Goal: Task Accomplishment & Management: Use online tool/utility

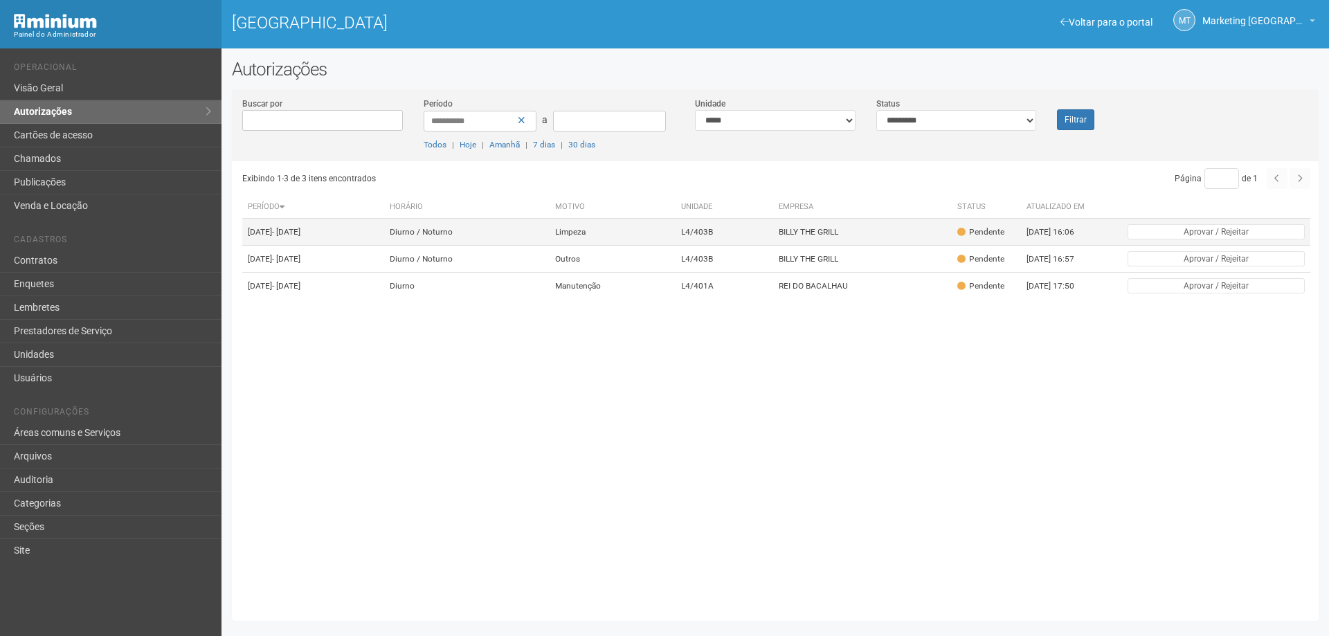
click at [909, 242] on td "BILLY THE GRILL" at bounding box center [862, 232] width 179 height 27
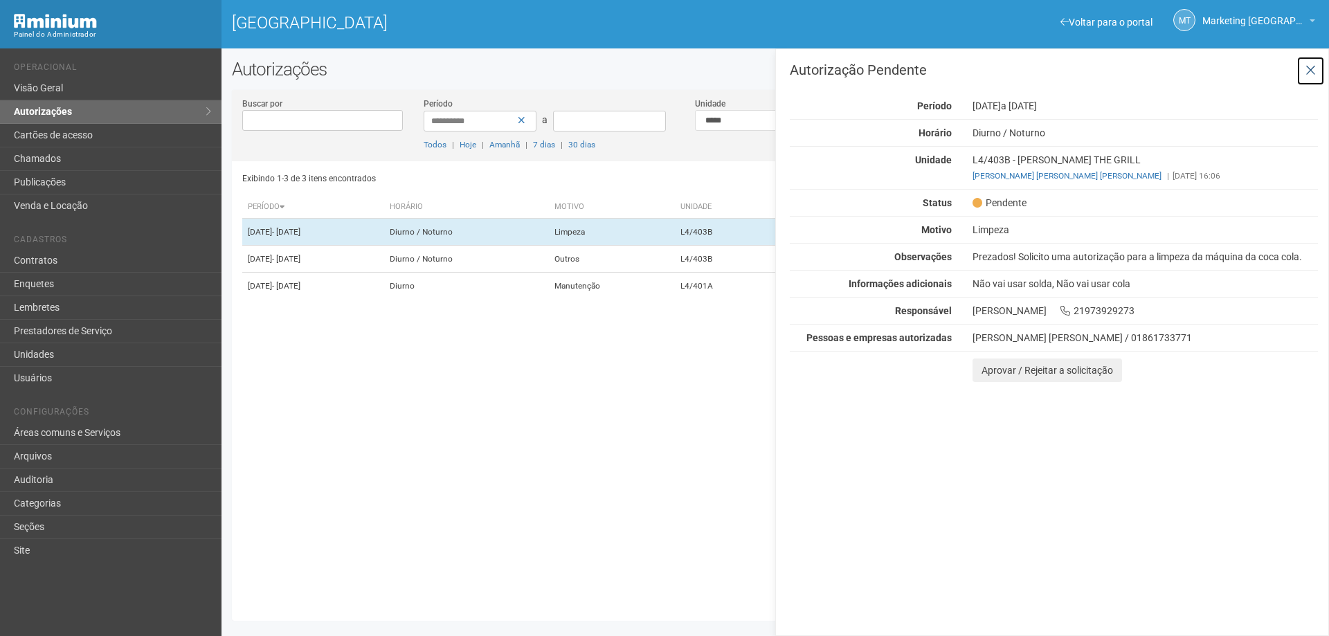
click at [1308, 71] on icon at bounding box center [1310, 71] width 10 height 14
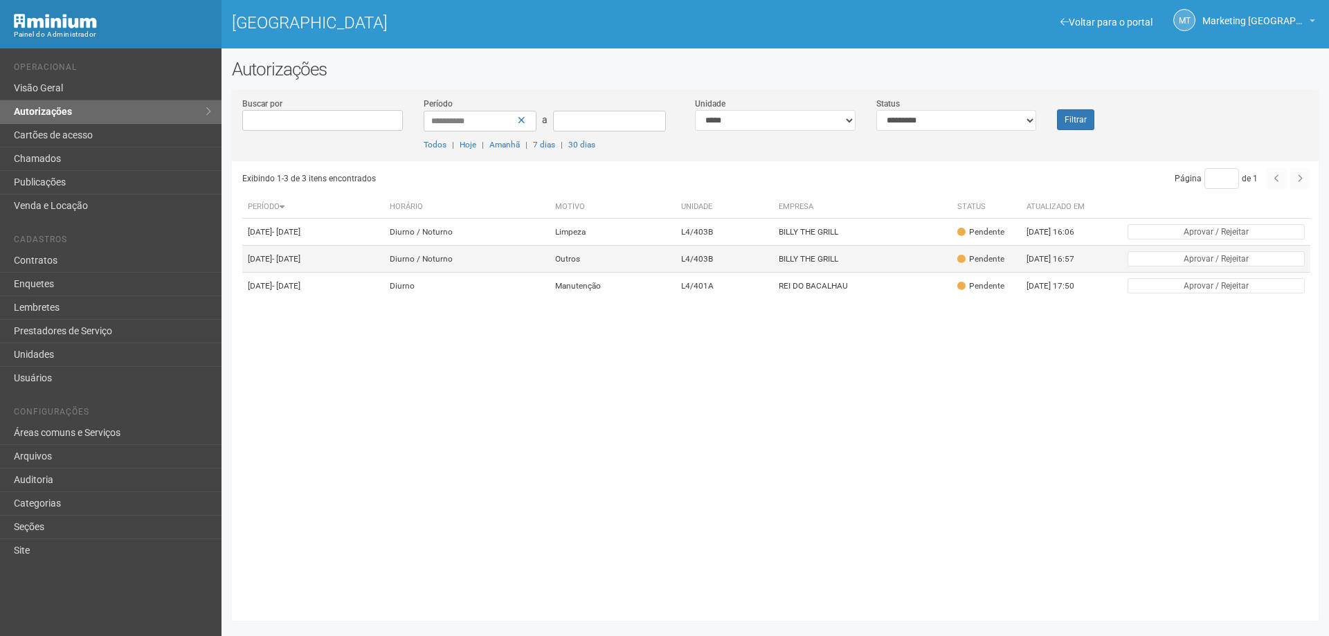
click at [945, 262] on td "BILLY THE GRILL" at bounding box center [862, 259] width 179 height 27
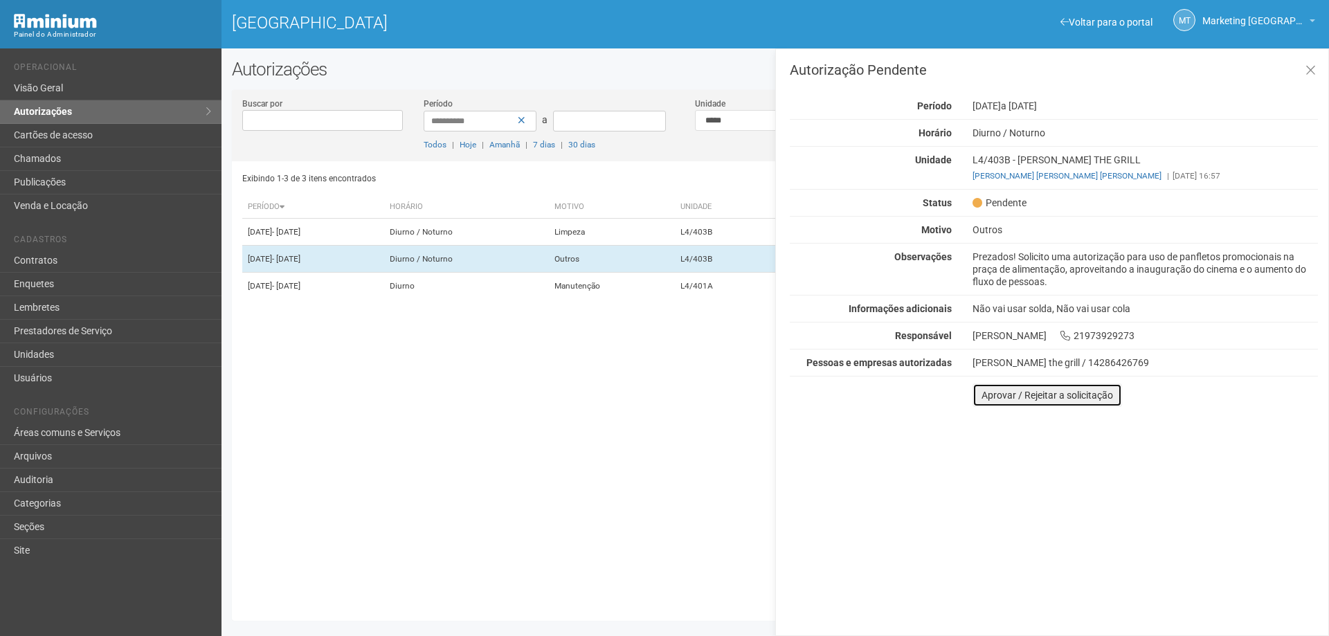
click at [1039, 394] on button "Aprovar / Rejeitar a solicitação" at bounding box center [1046, 395] width 149 height 24
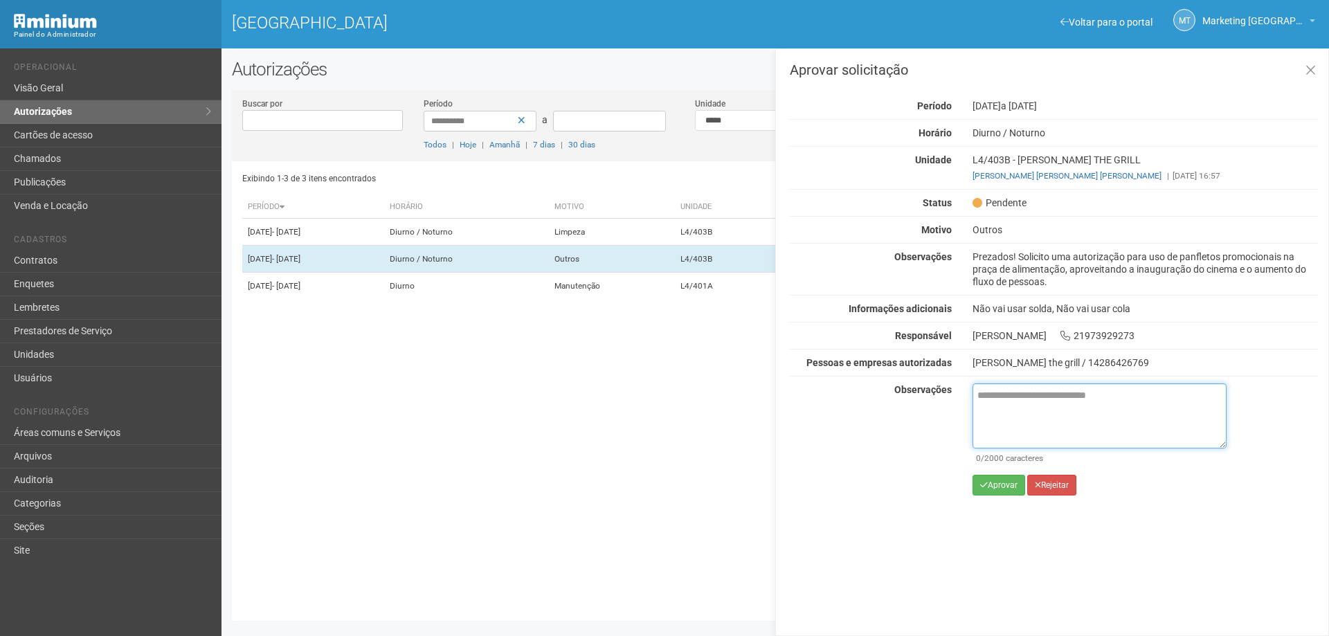
click at [1035, 399] on textarea at bounding box center [1099, 415] width 254 height 65
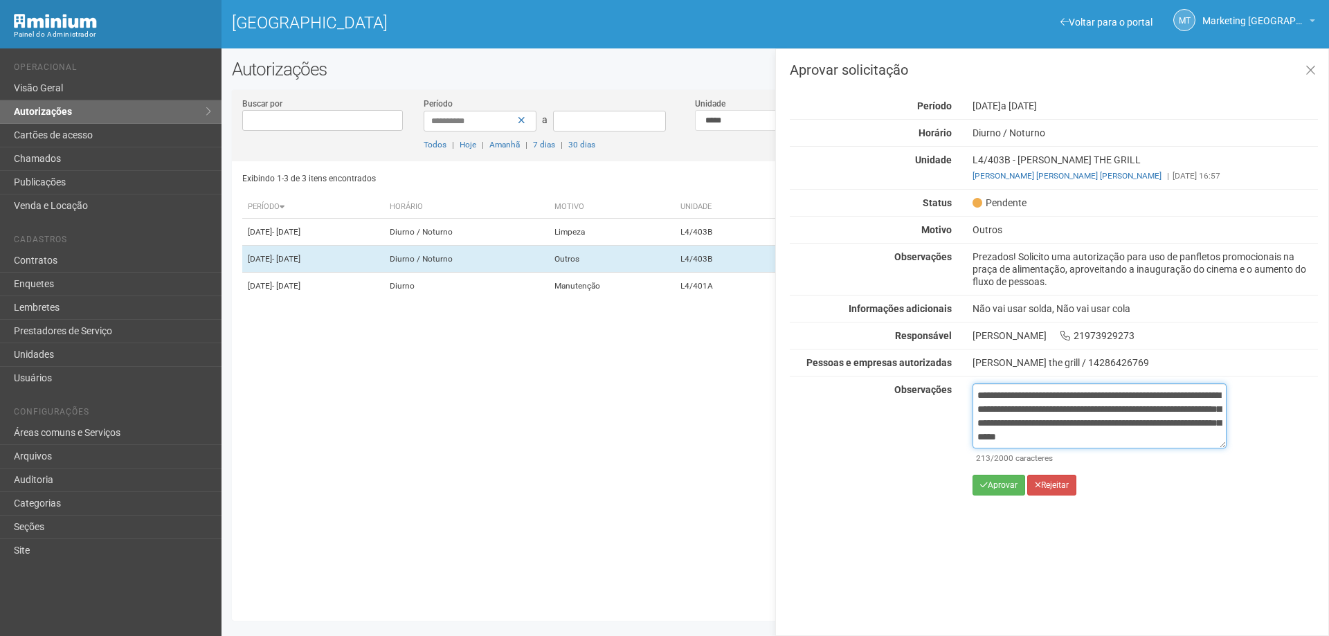
scroll to position [8, 0]
type textarea "**********"
click at [1065, 480] on button "Rejeitar" at bounding box center [1051, 485] width 49 height 21
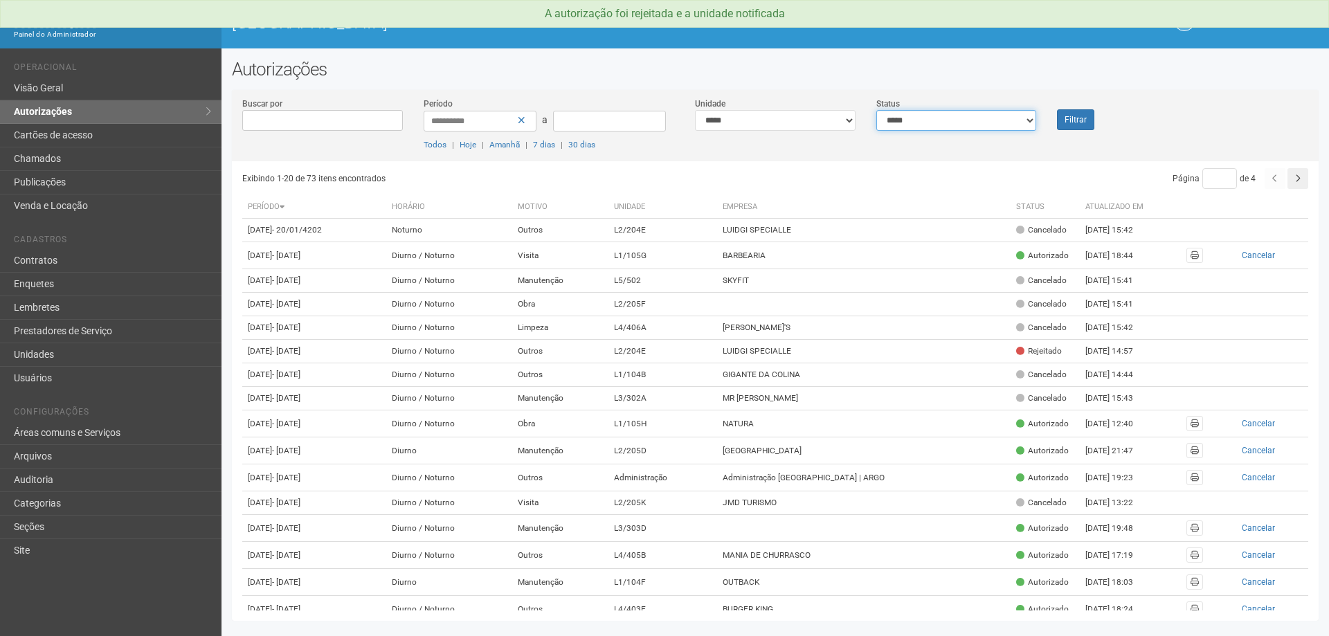
click at [990, 122] on select "**********" at bounding box center [956, 120] width 161 height 21
select select "*"
click at [876, 110] on select "**********" at bounding box center [956, 120] width 161 height 21
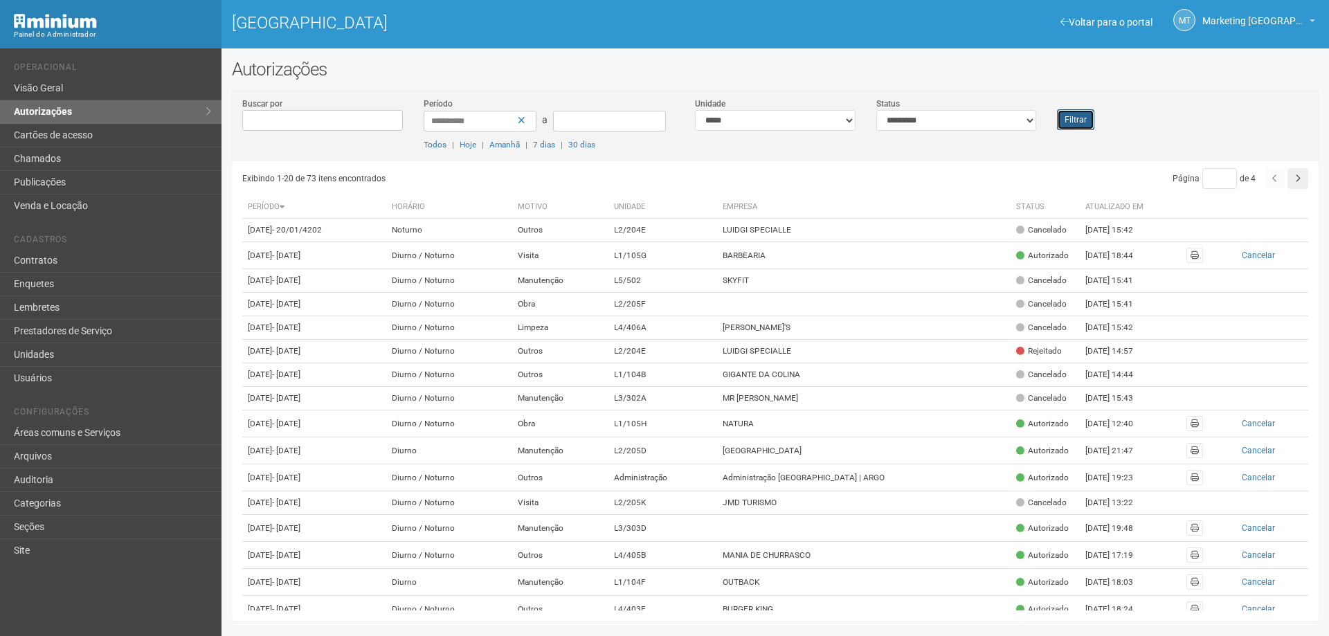
click at [1066, 121] on button "Filtrar" at bounding box center [1075, 119] width 37 height 21
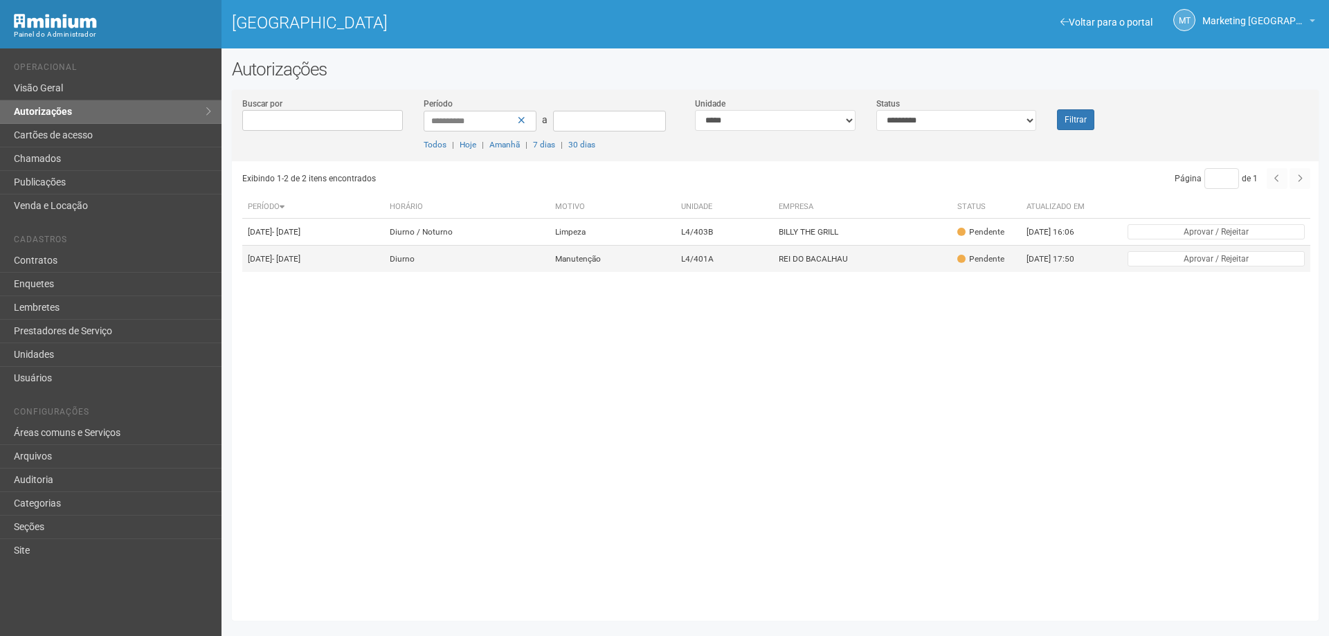
click at [751, 273] on td "L4/401A" at bounding box center [723, 259] width 97 height 27
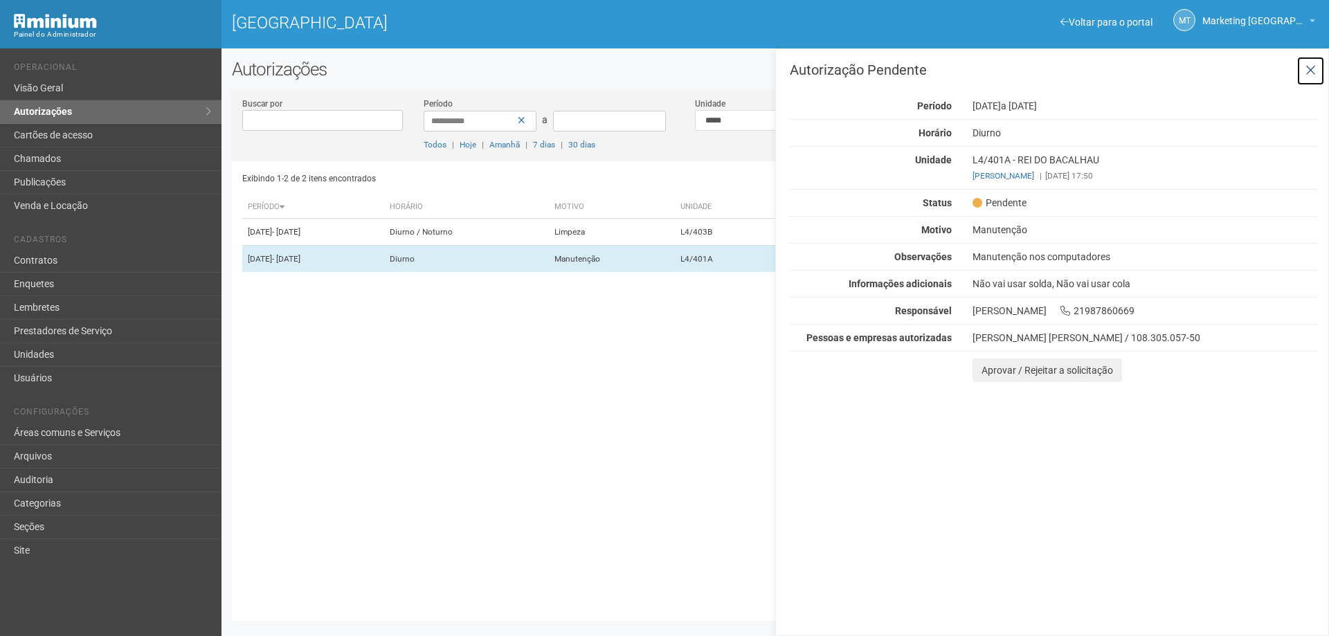
click at [1304, 63] on button at bounding box center [1310, 71] width 28 height 30
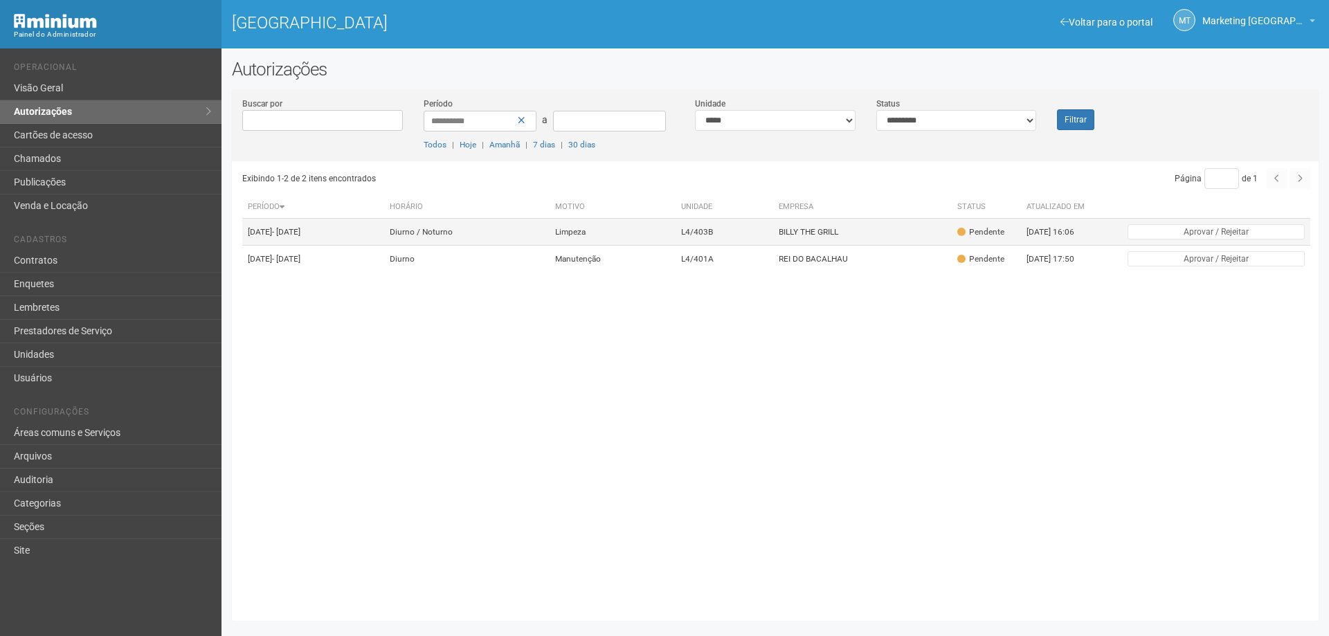
click at [1021, 227] on td "Pendente" at bounding box center [985, 232] width 69 height 27
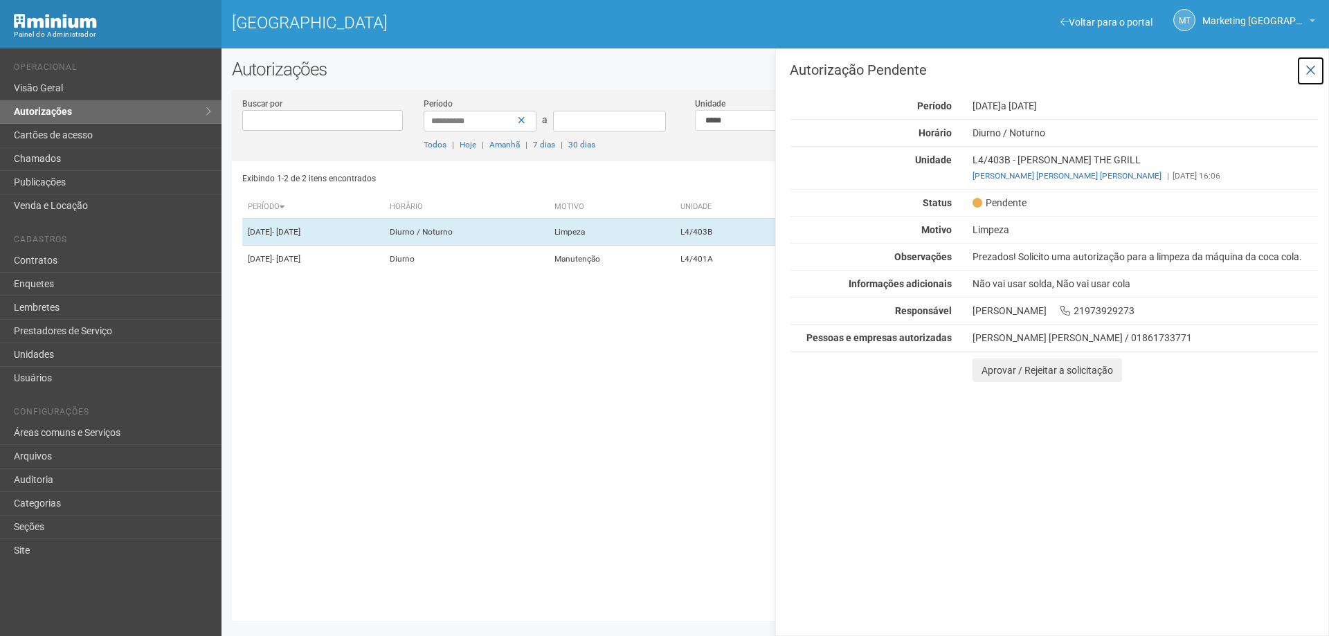
click at [1310, 63] on button at bounding box center [1310, 71] width 28 height 30
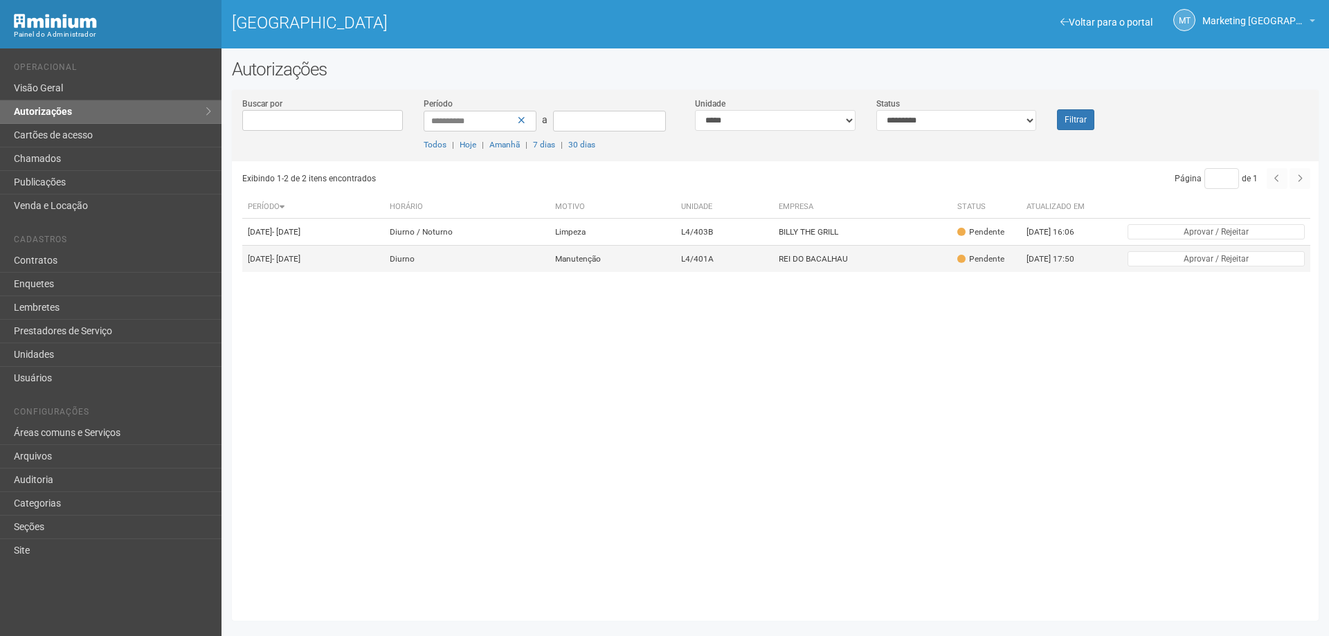
click at [945, 264] on td "REI DO BACALHAU" at bounding box center [862, 259] width 179 height 27
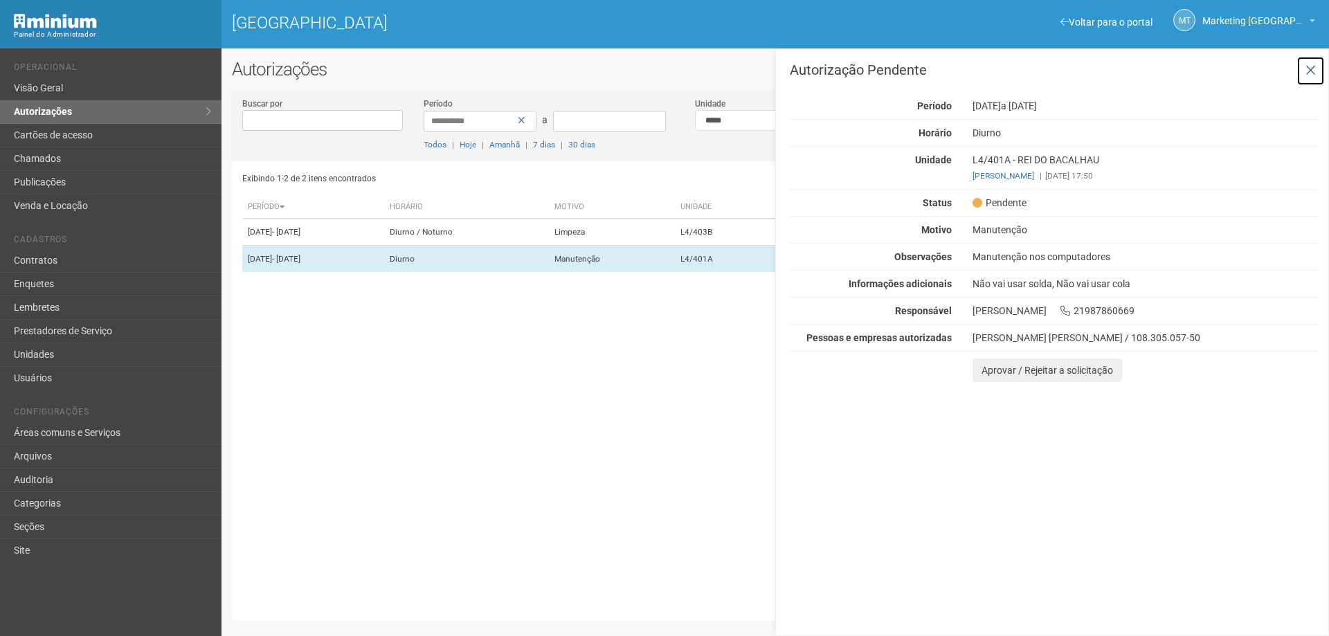
click at [1303, 71] on button at bounding box center [1310, 71] width 28 height 30
